Goal: Task Accomplishment & Management: Use online tool/utility

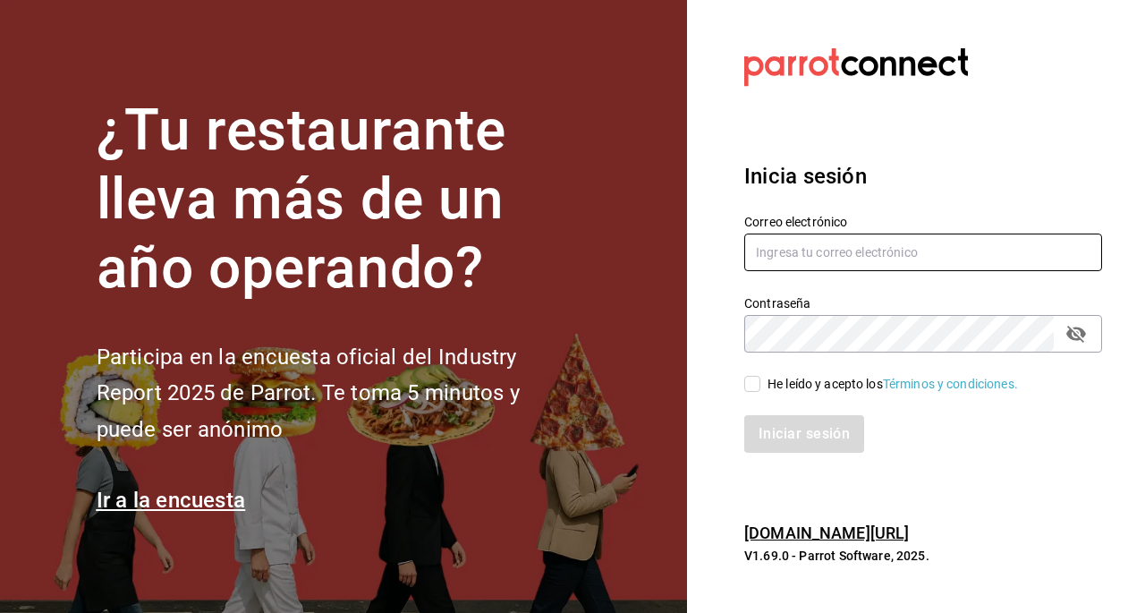
type input "[EMAIL_ADDRESS][DOMAIN_NAME]"
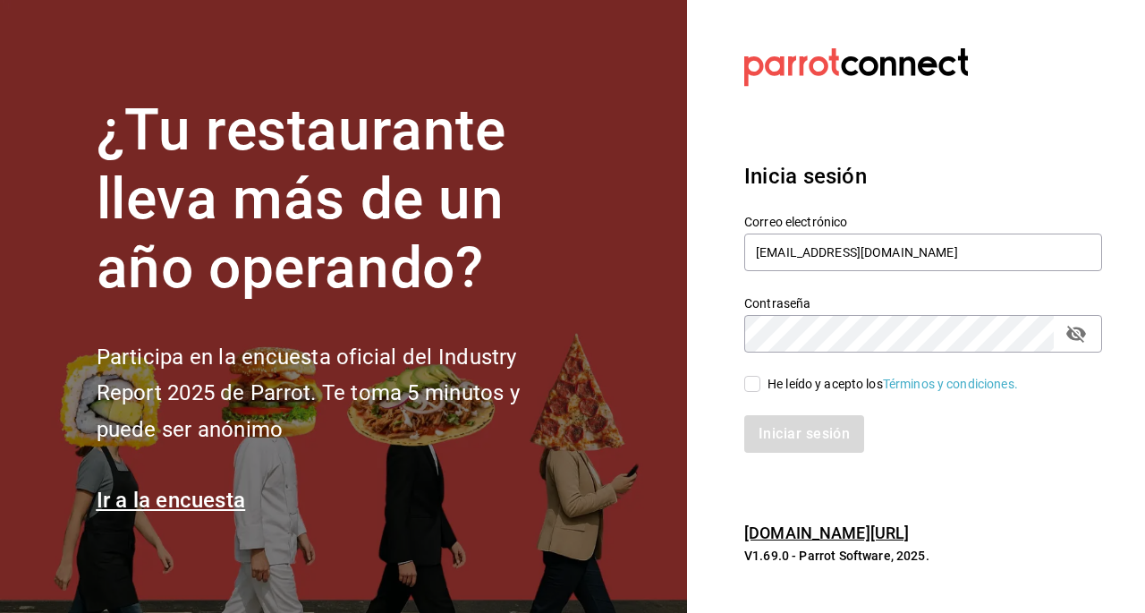
click at [753, 386] on input "He leído y acepto los Términos y condiciones." at bounding box center [752, 384] width 16 height 16
checkbox input "true"
click at [820, 432] on button "Iniciar sesión" at bounding box center [805, 434] width 122 height 38
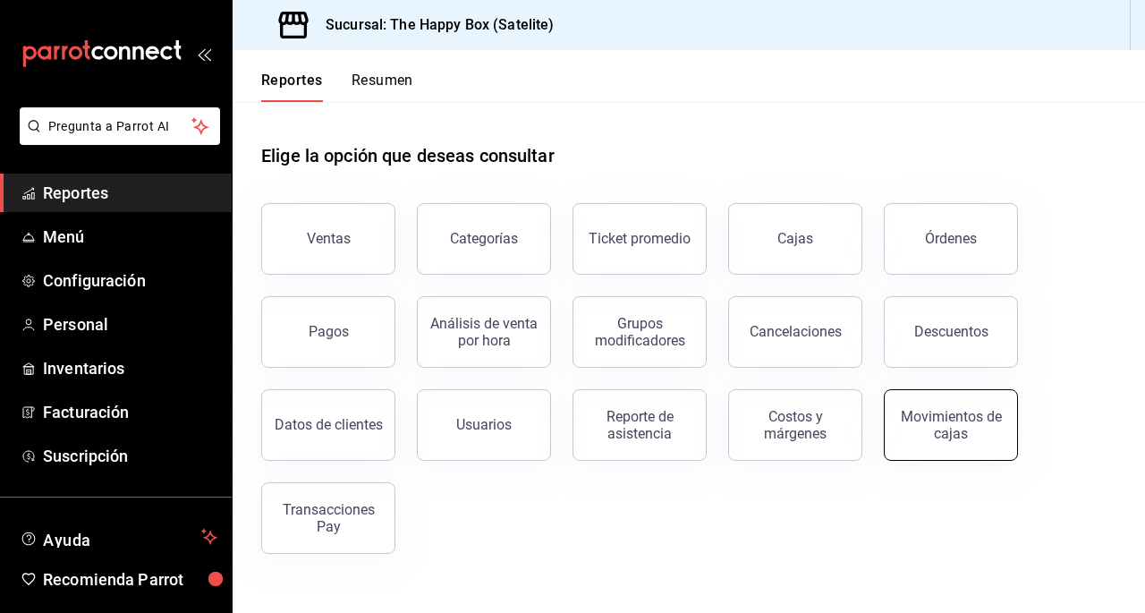
click at [925, 441] on button "Movimientos de cajas" at bounding box center [951, 425] width 134 height 72
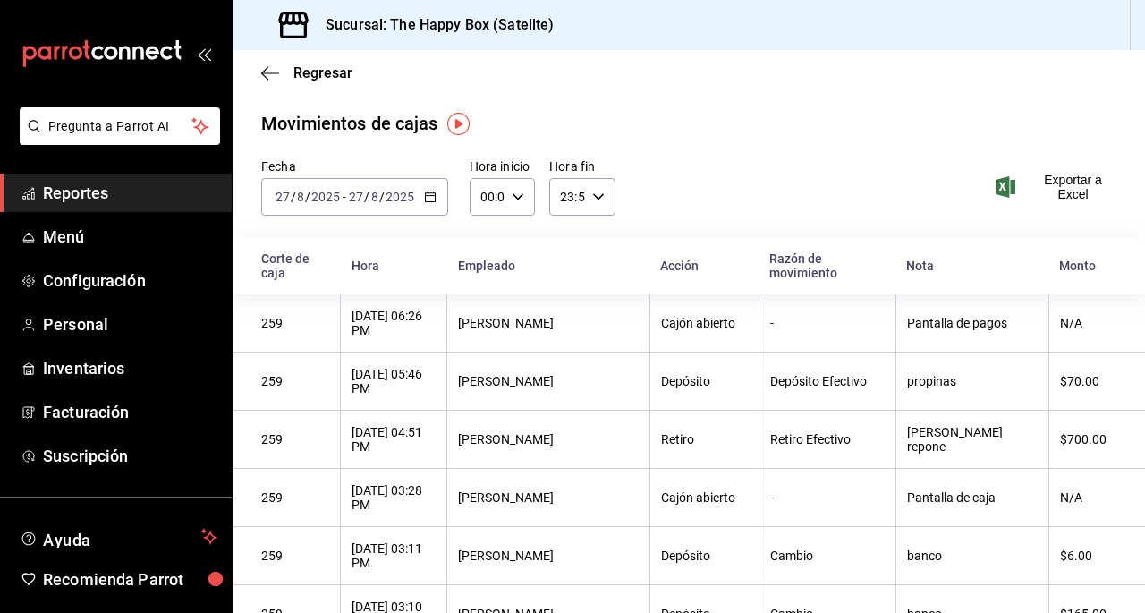
click at [416, 195] on div "[DATE] [DATE] - [DATE] [DATE]" at bounding box center [354, 197] width 187 height 38
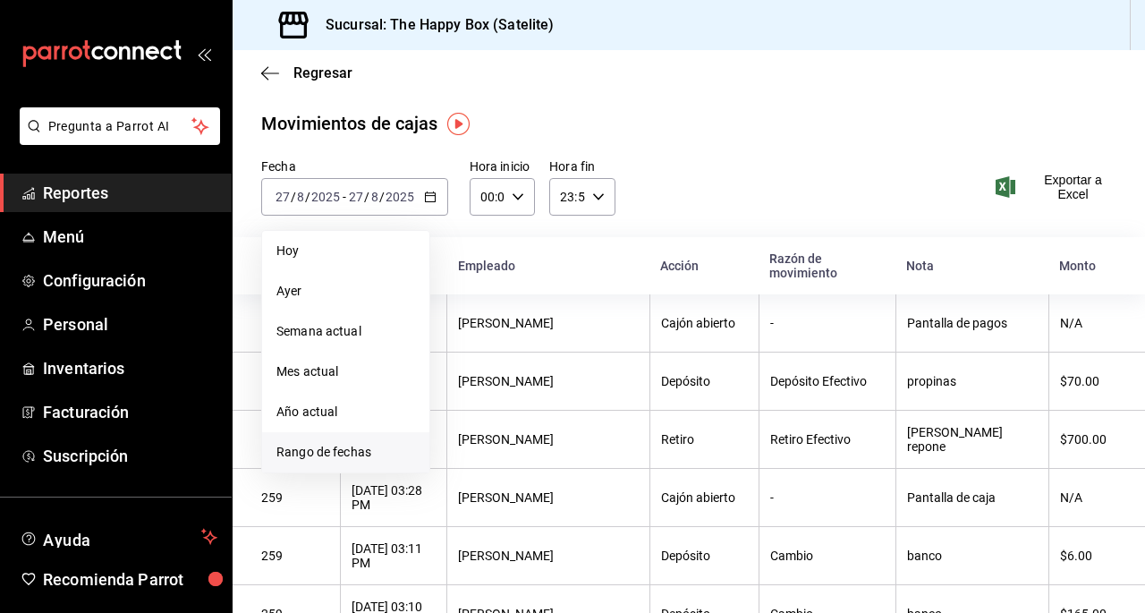
click at [353, 457] on span "Rango de fechas" at bounding box center [345, 452] width 139 height 19
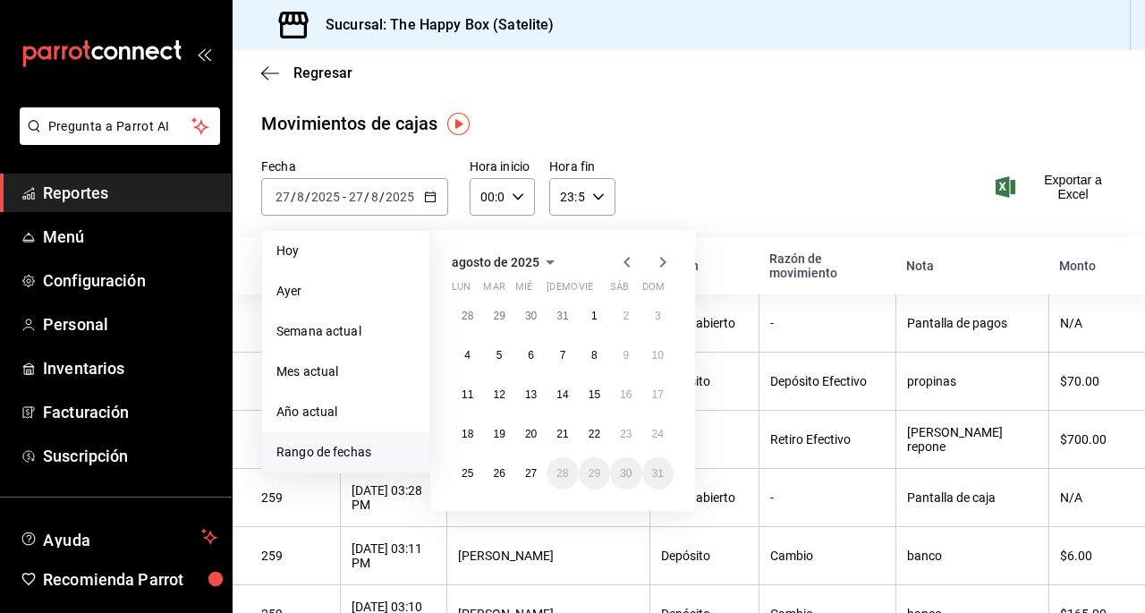
click at [627, 256] on icon "button" at bounding box center [627, 261] width 21 height 21
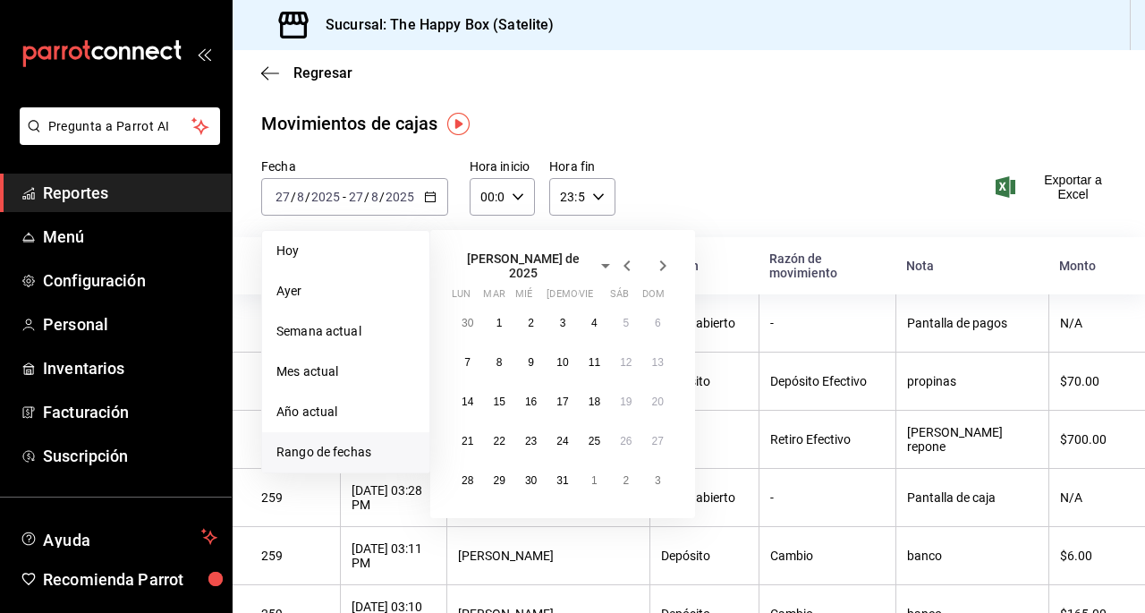
click at [627, 256] on icon "button" at bounding box center [627, 265] width 21 height 21
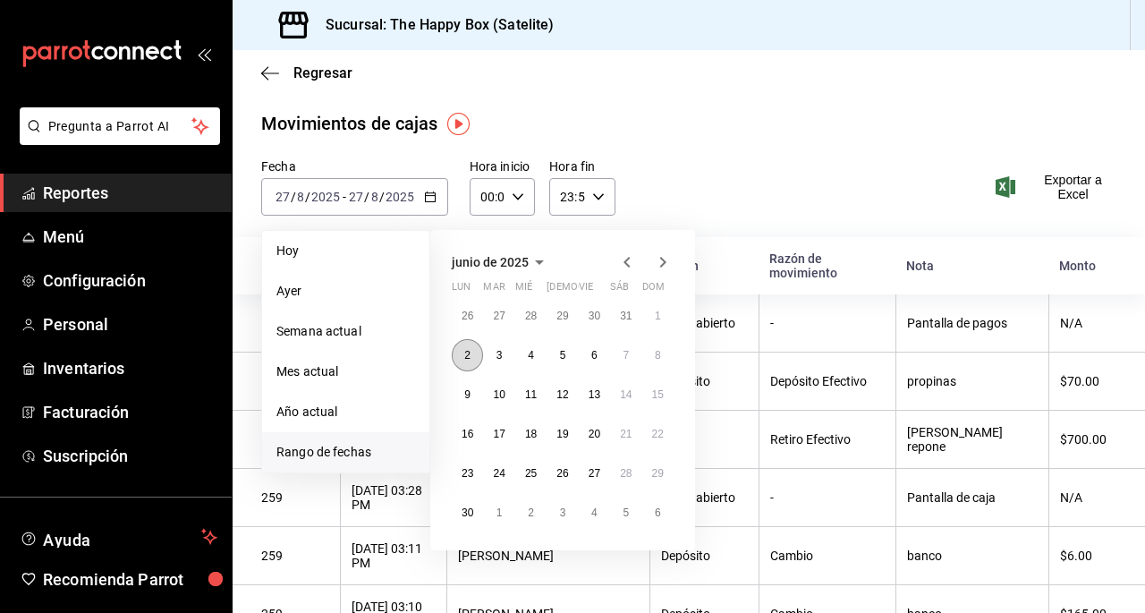
click at [466, 360] on abbr "2" at bounding box center [467, 355] width 6 height 13
click at [660, 258] on icon "button" at bounding box center [663, 262] width 6 height 11
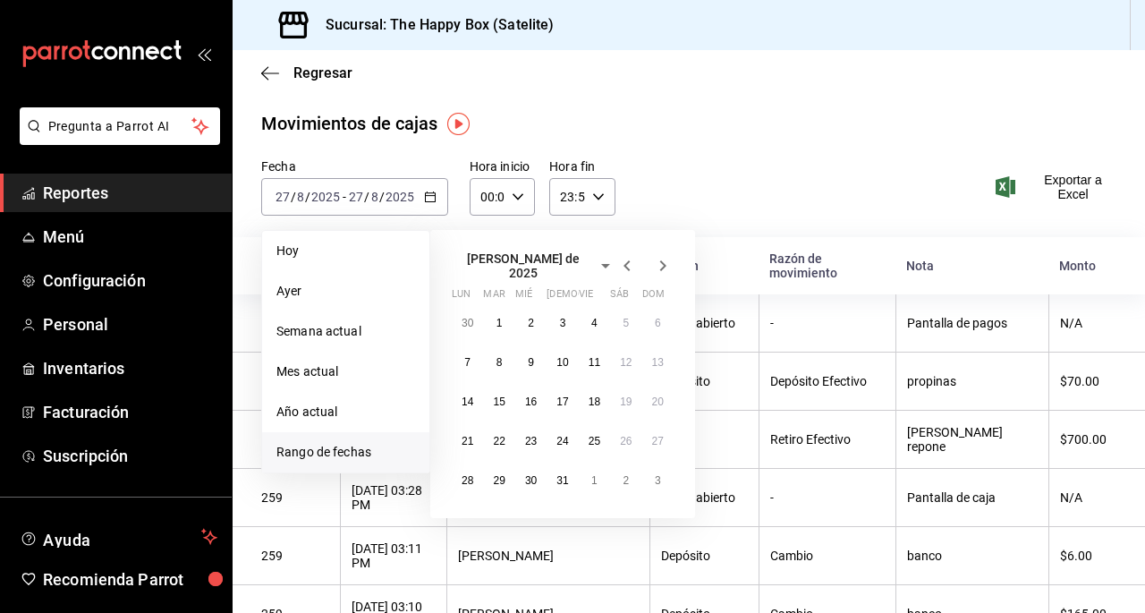
click at [660, 260] on icon "button" at bounding box center [663, 265] width 6 height 11
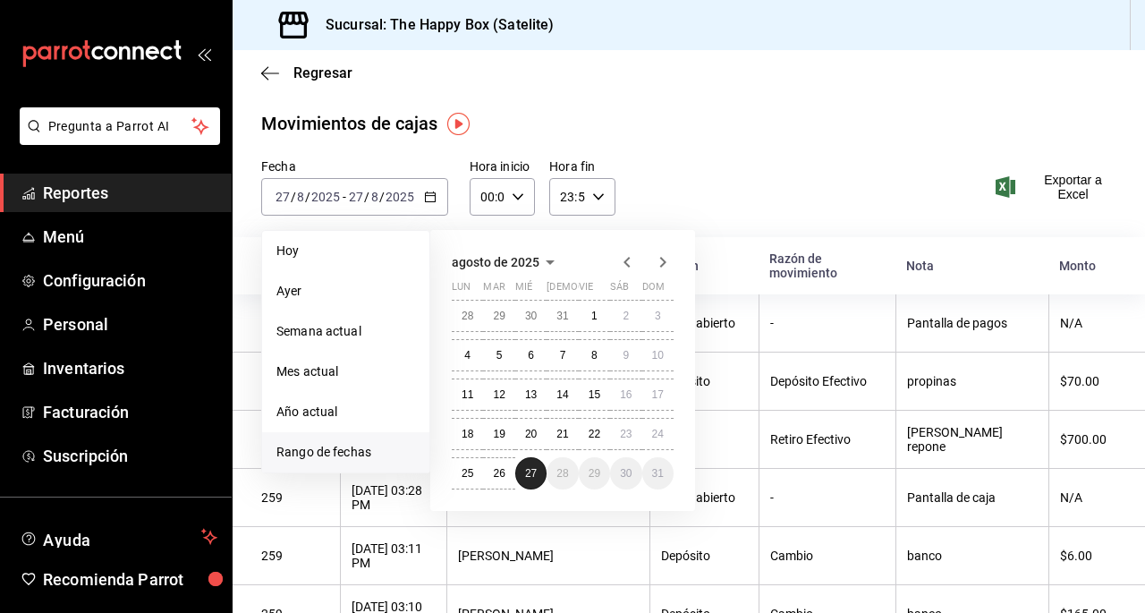
click at [530, 480] on button "27" at bounding box center [530, 473] width 31 height 32
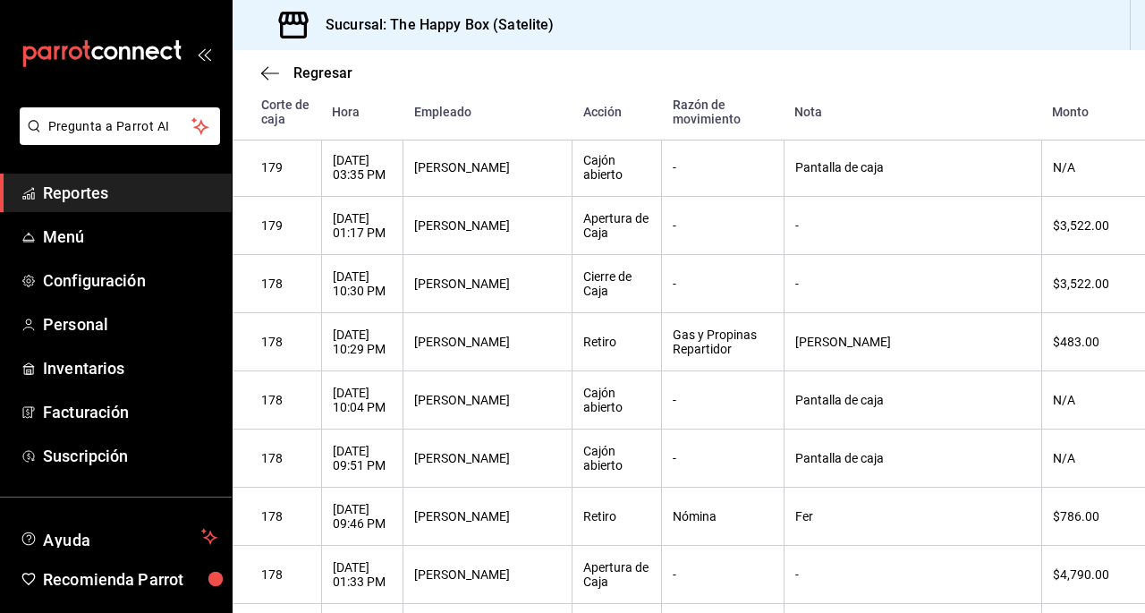
scroll to position [81210, 0]
drag, startPoint x: 761, startPoint y: 418, endPoint x: 691, endPoint y: 384, distance: 77.6
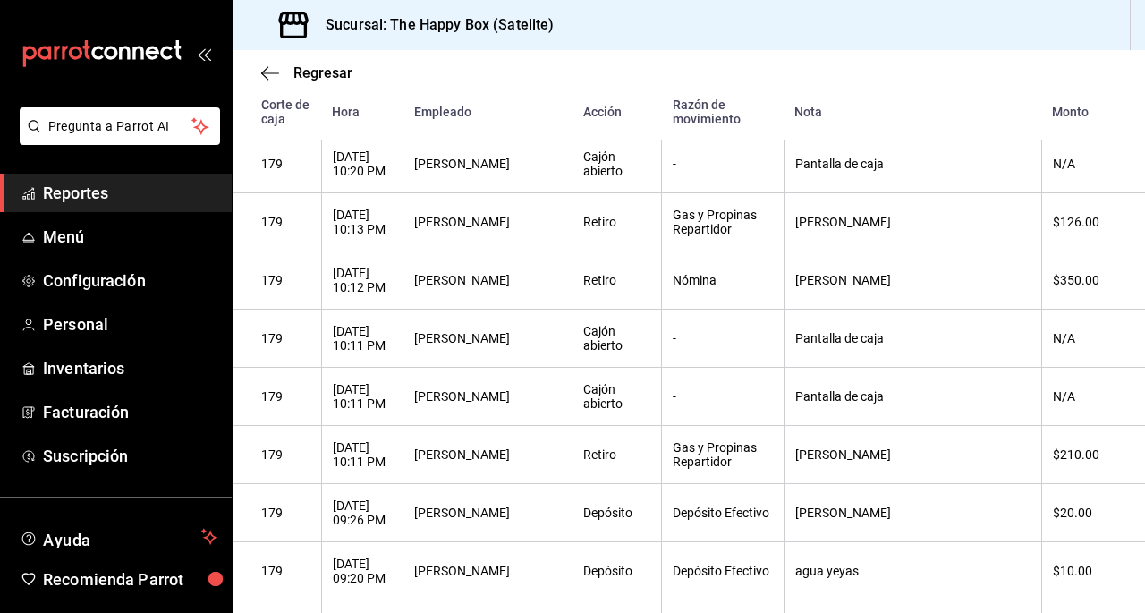
scroll to position [80146, 0]
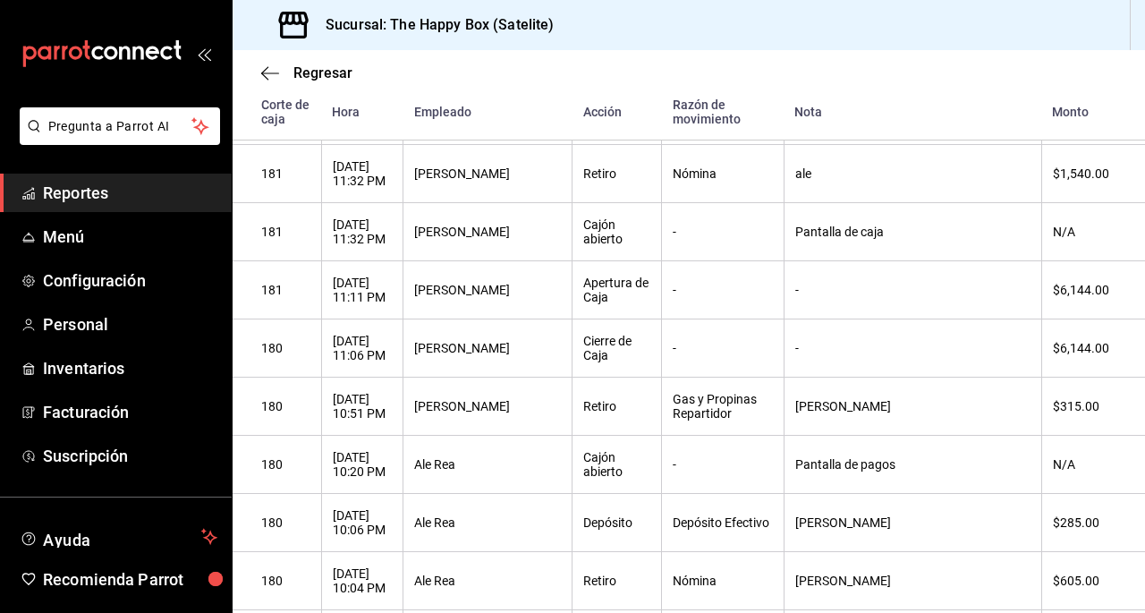
scroll to position [79161, 0]
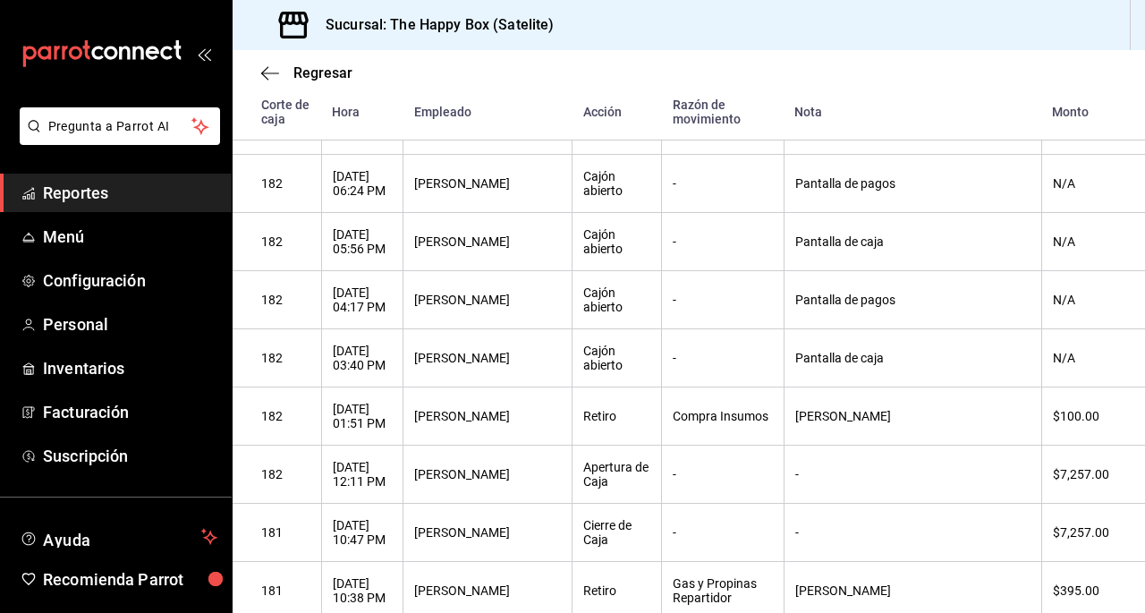
scroll to position [78168, 0]
drag, startPoint x: 669, startPoint y: 266, endPoint x: 669, endPoint y: 278, distance: 12.5
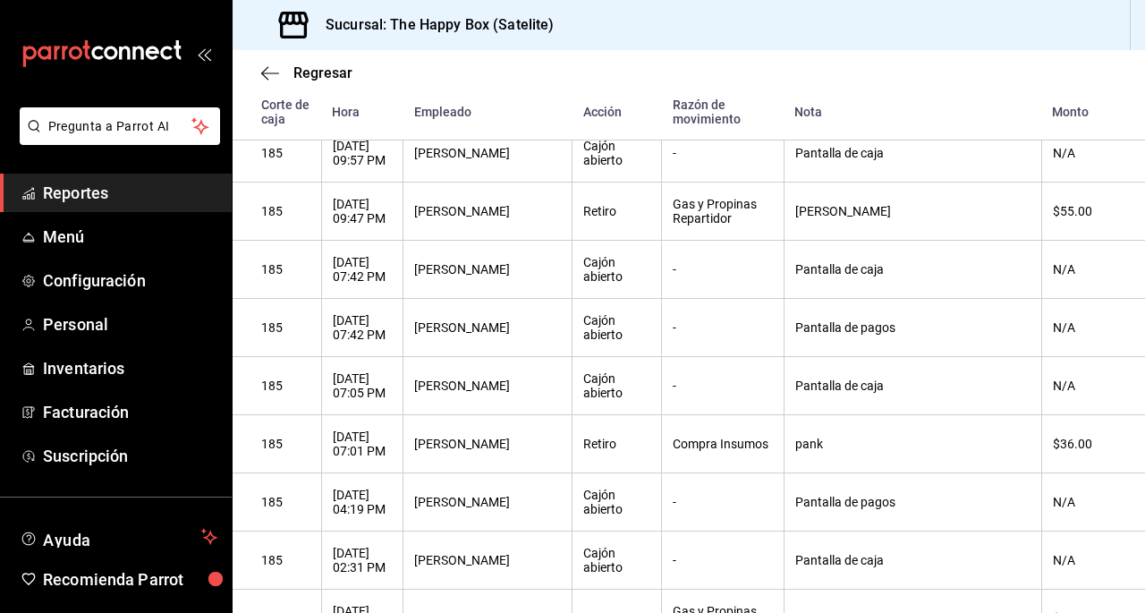
scroll to position [75872, 0]
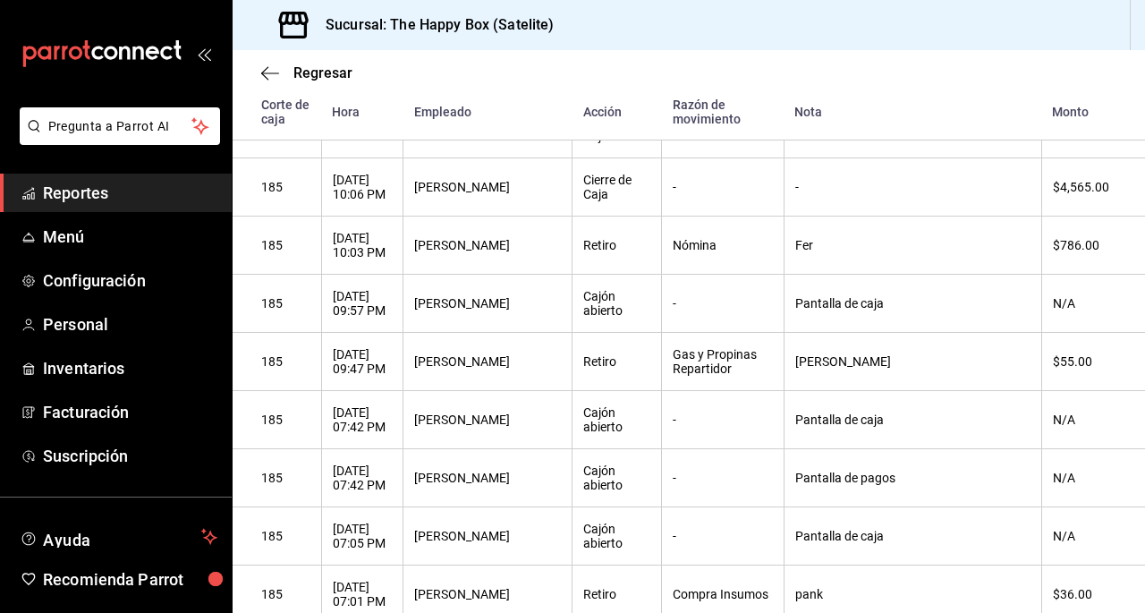
scroll to position [75829, 0]
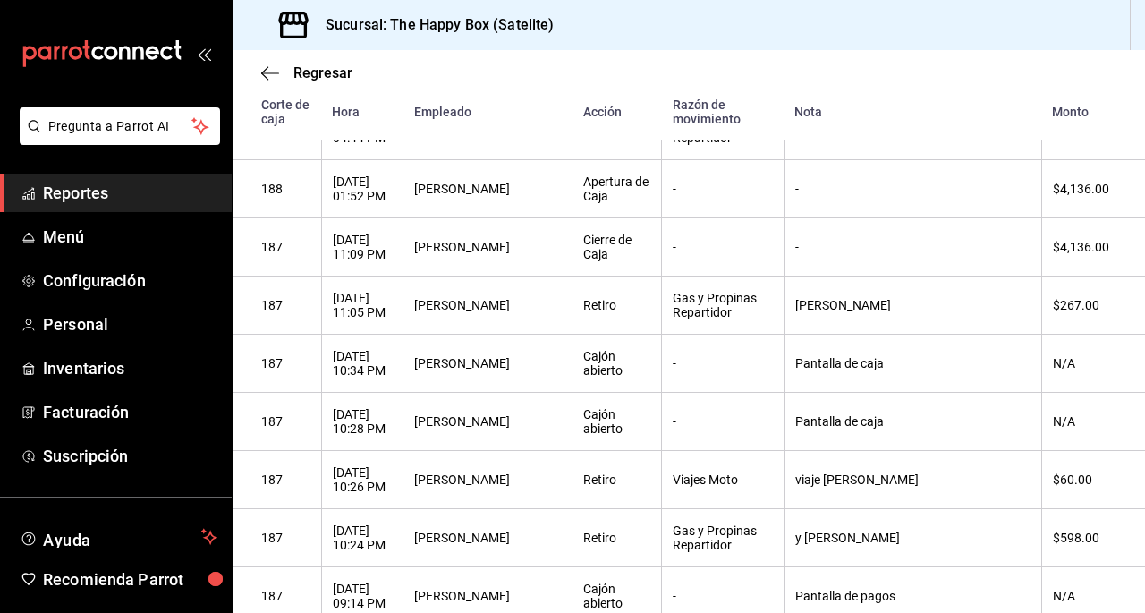
scroll to position [74227, 0]
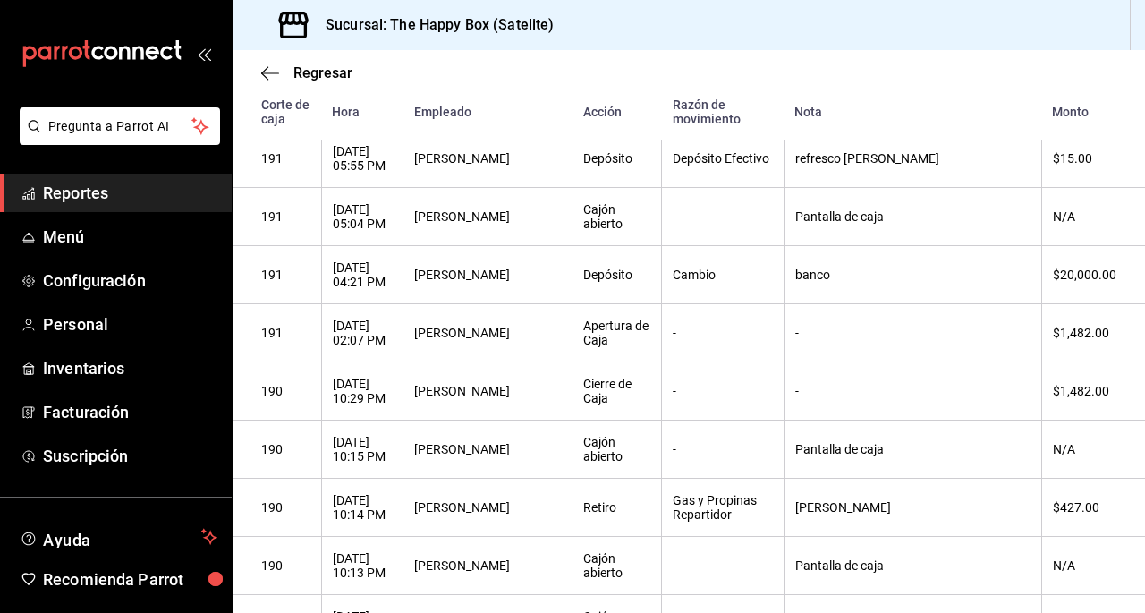
scroll to position [72096, 0]
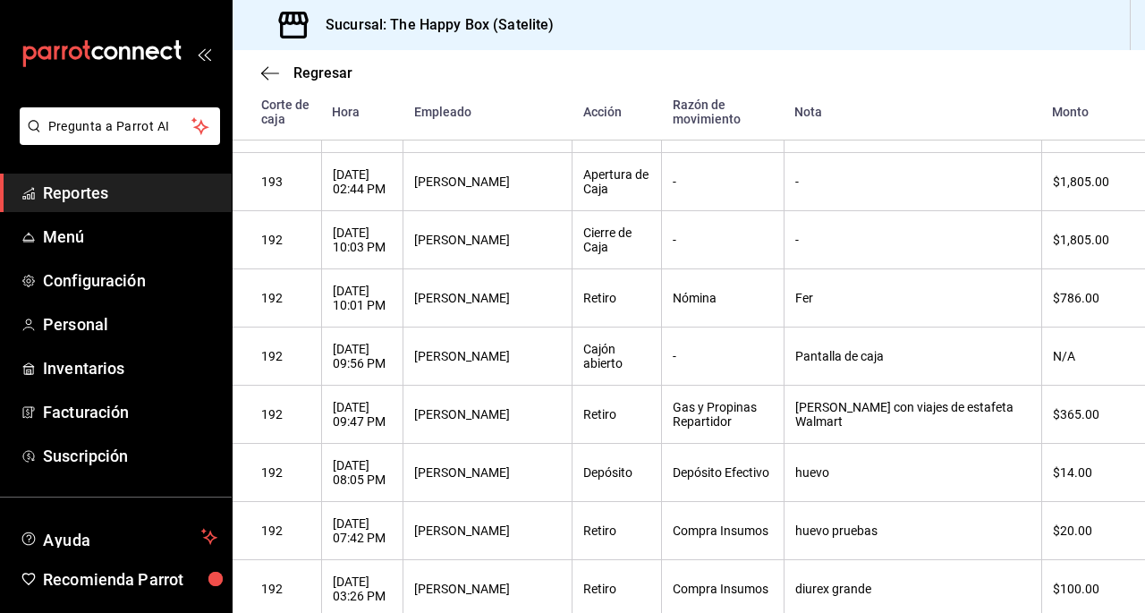
scroll to position [70915, 0]
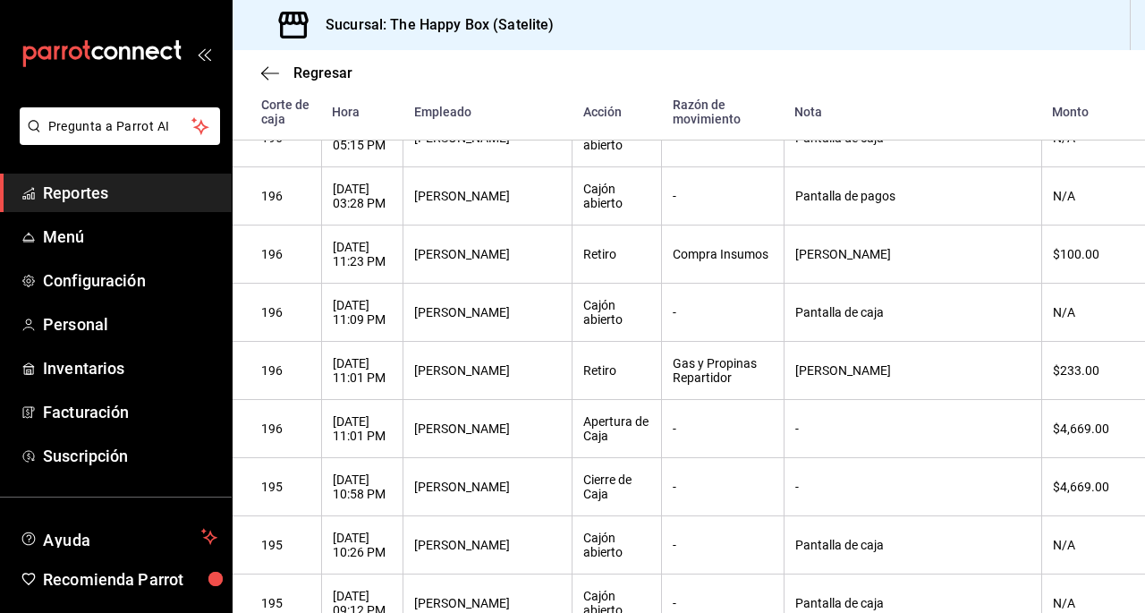
scroll to position [68477, 0]
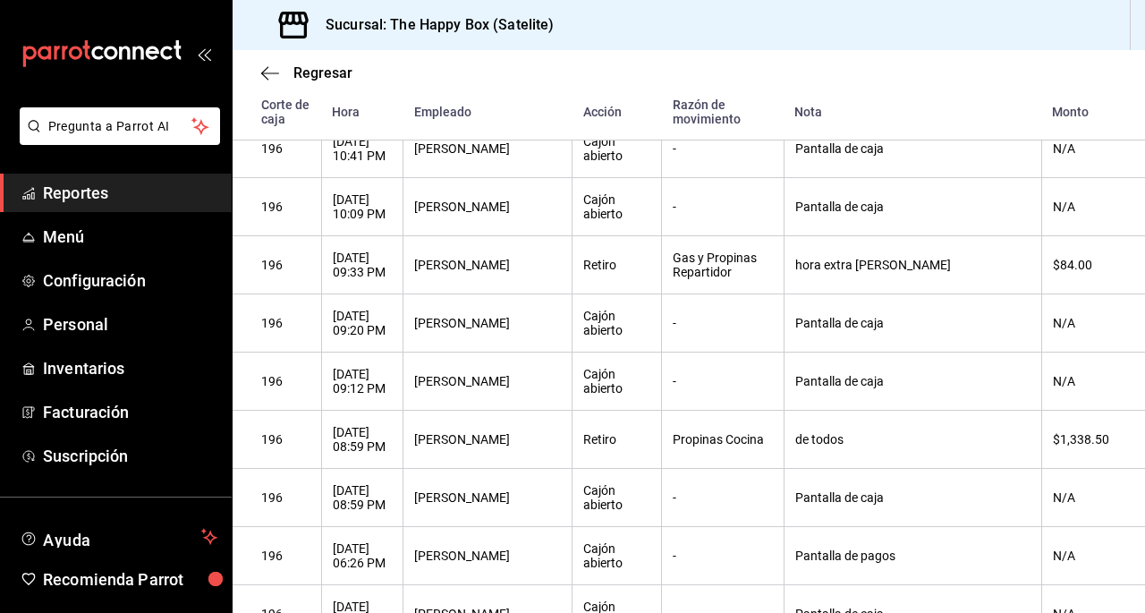
scroll to position [68026, 0]
drag, startPoint x: 884, startPoint y: 364, endPoint x: 285, endPoint y: 371, distance: 599.6
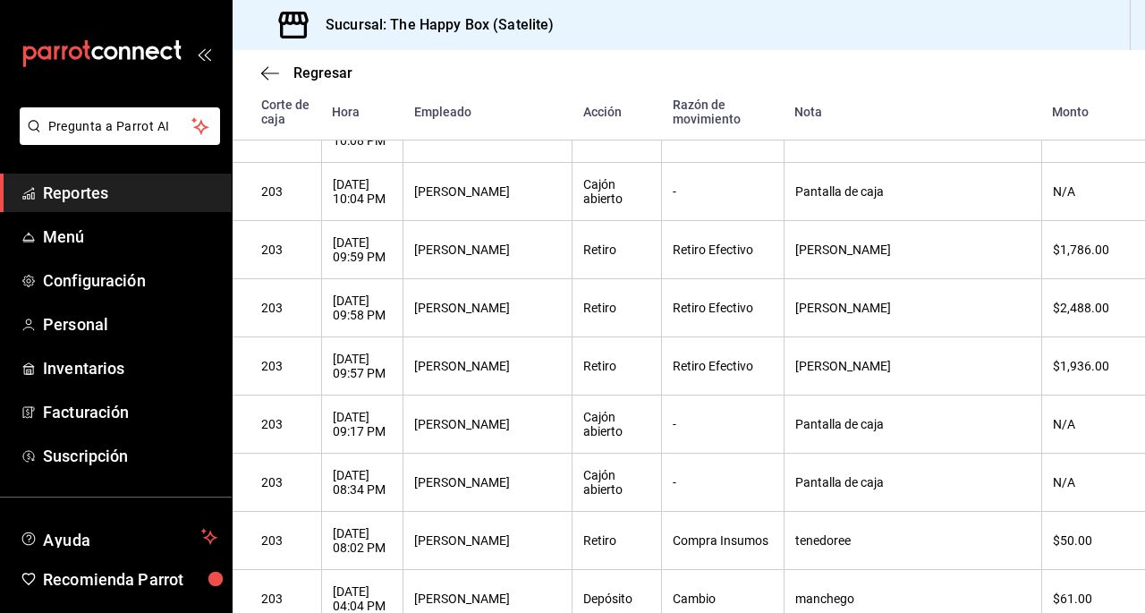
scroll to position [62169, 0]
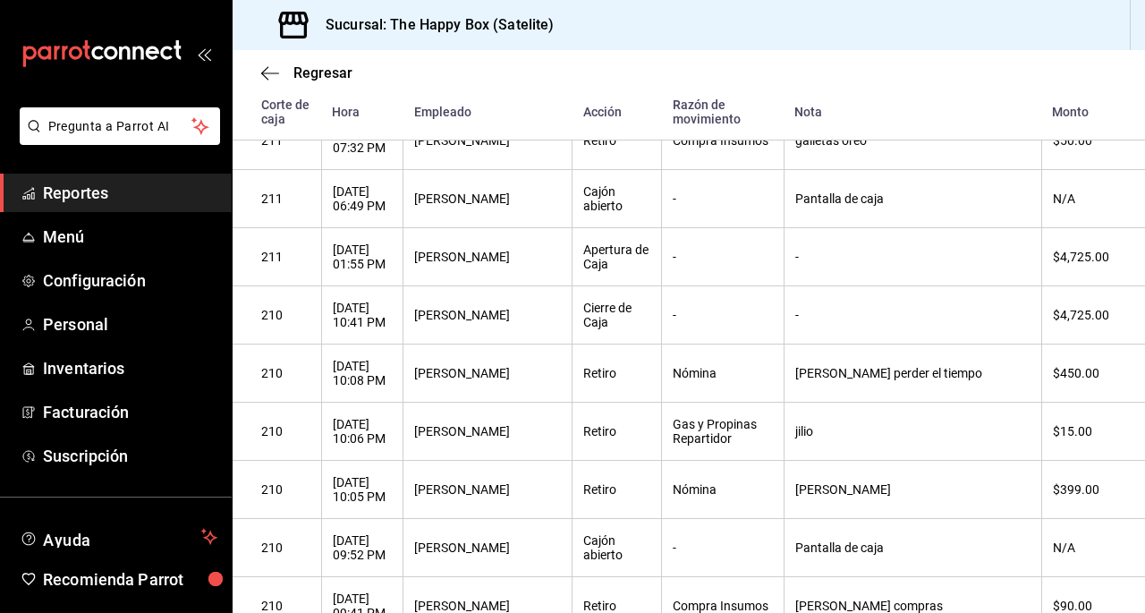
scroll to position [55661, 0]
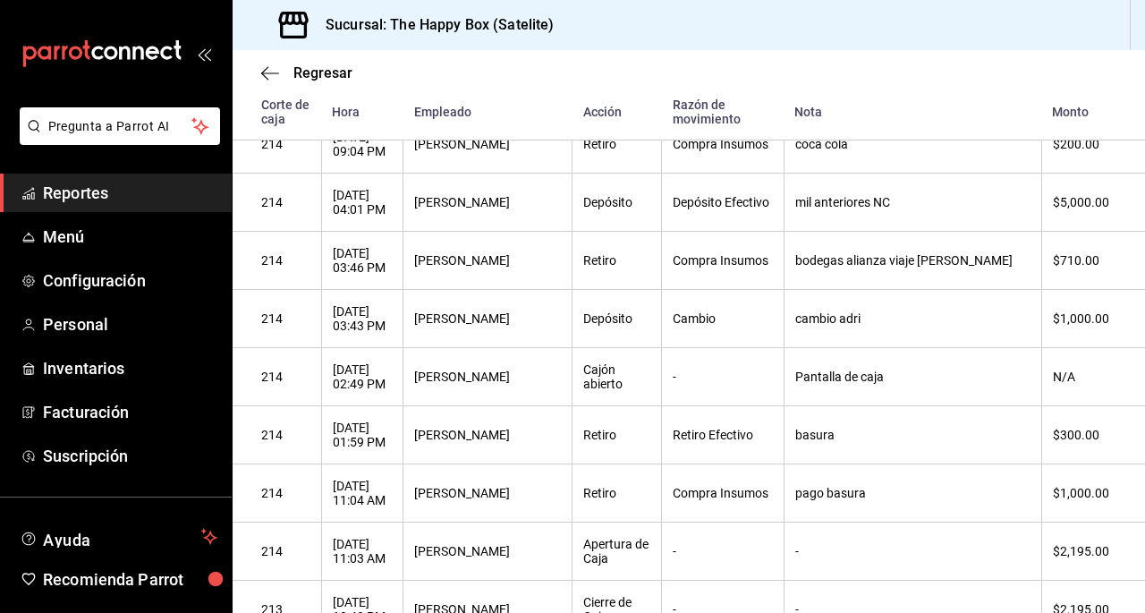
scroll to position [52385, 0]
